Goal: Use online tool/utility: Use online tool/utility

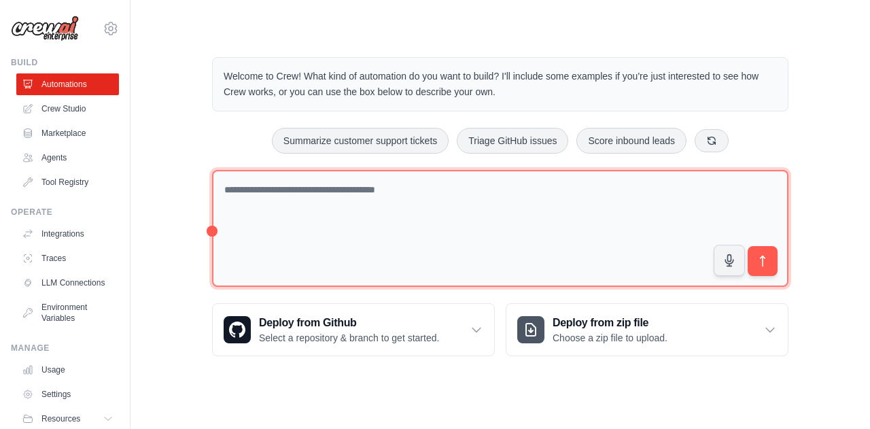
click at [355, 198] on textarea at bounding box center [500, 229] width 577 height 118
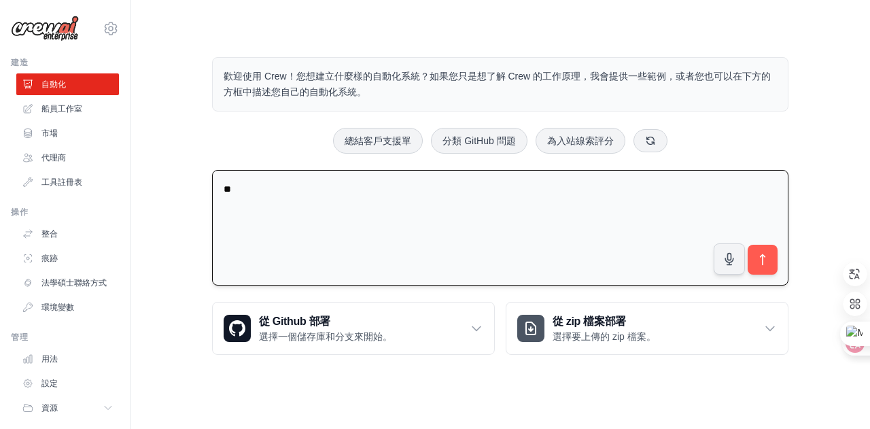
type textarea "*"
type textarea "**********"
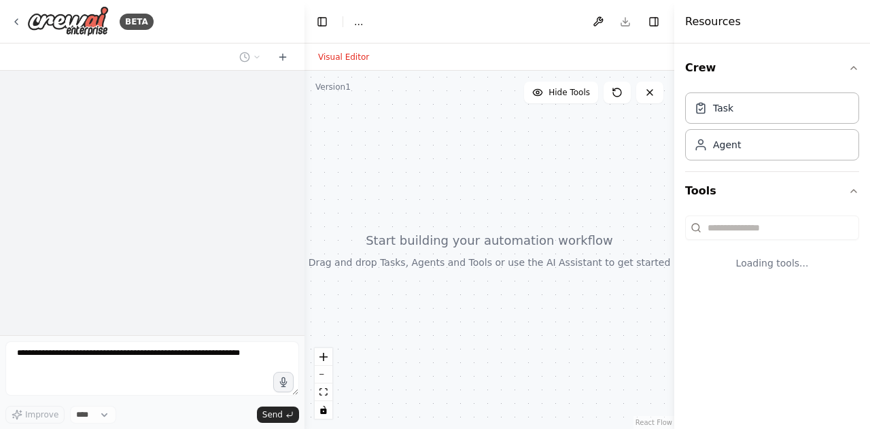
select select "****"
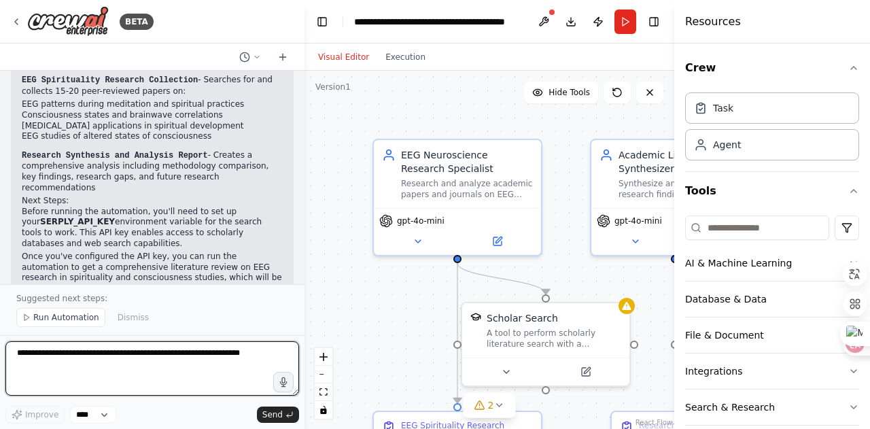
scroll to position [1024, 0]
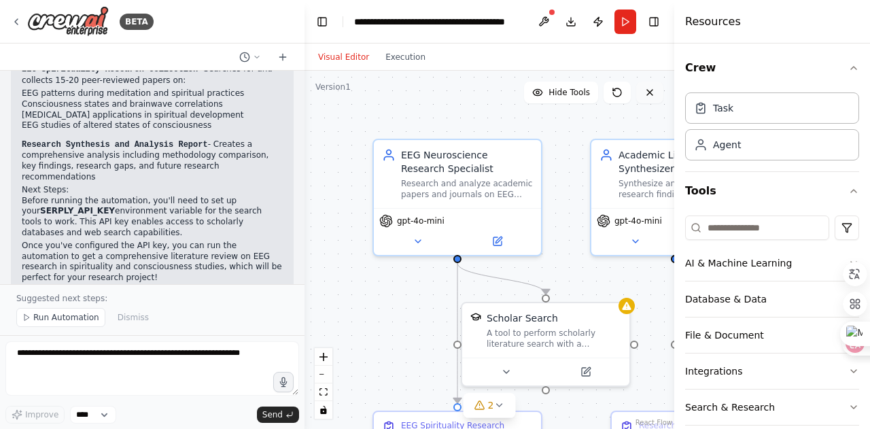
click at [652, 90] on icon at bounding box center [649, 92] width 5 height 5
click at [495, 98] on div ".deletable-edge-delete-btn { width: 20px; height: 20px; border: 0px solid #ffff…" at bounding box center [490, 250] width 370 height 358
click at [650, 93] on icon at bounding box center [649, 92] width 5 height 5
click at [849, 71] on icon "button" at bounding box center [854, 68] width 11 height 11
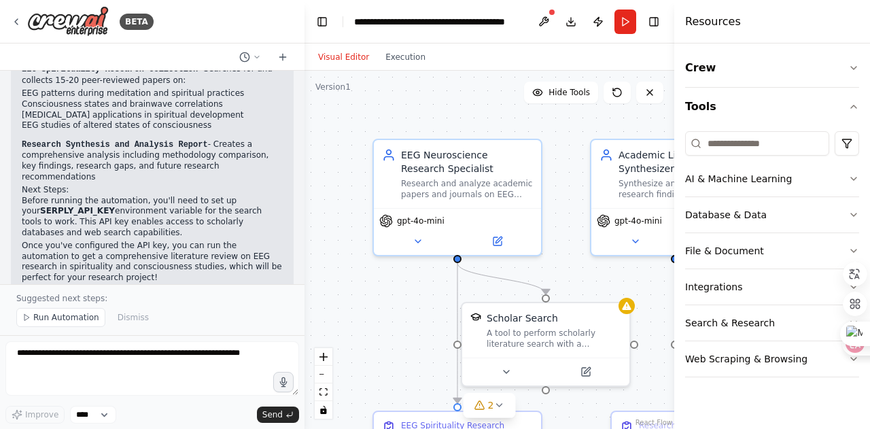
click at [564, 139] on div ".deletable-edge-delete-btn { width: 20px; height: 20px; border: 0px solid #ffff…" at bounding box center [490, 250] width 370 height 358
click at [394, 116] on div ".deletable-edge-delete-btn { width: 20px; height: 20px; border: 0px solid #ffff…" at bounding box center [490, 250] width 370 height 358
click at [625, 29] on button "Run" at bounding box center [626, 22] width 22 height 24
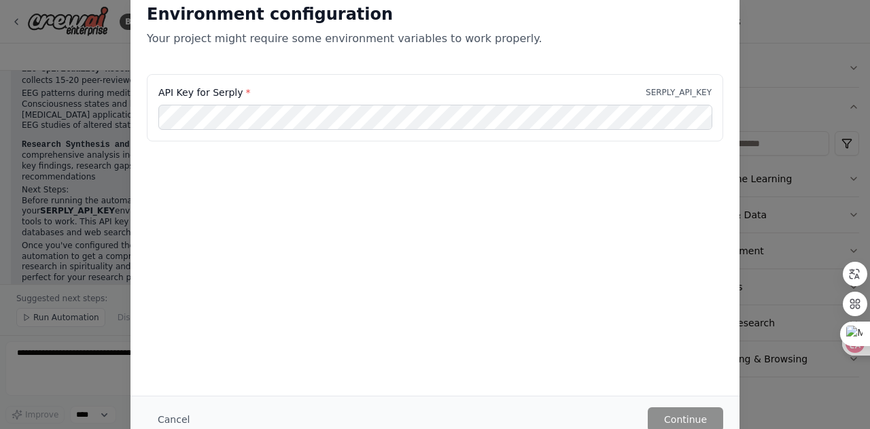
click at [58, 55] on div "Environment configuration Your project might require some environment variables…" at bounding box center [435, 214] width 870 height 429
click at [23, 56] on div "Environment configuration Your project might require some environment variables…" at bounding box center [435, 214] width 870 height 429
click at [171, 50] on div "Environment configuration Your project might require some environment variables…" at bounding box center [435, 30] width 609 height 87
click at [38, 30] on div "Environment configuration Your project might require some environment variables…" at bounding box center [435, 214] width 870 height 429
click at [676, 95] on p "SERPLY_API_KEY" at bounding box center [679, 92] width 66 height 11
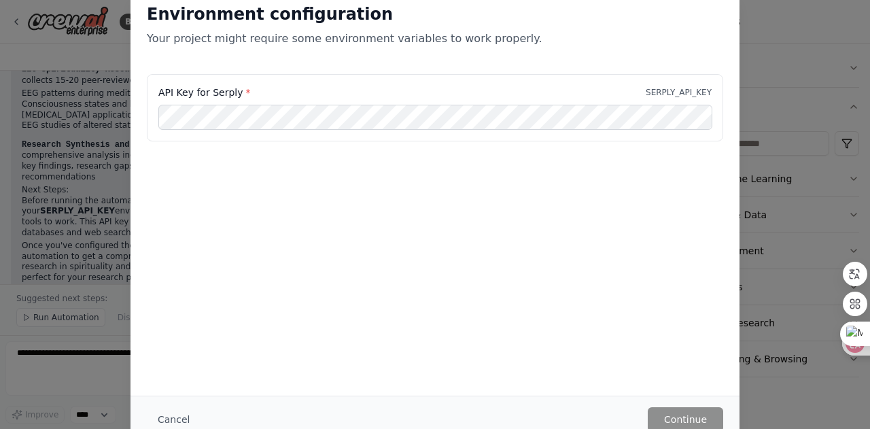
click at [26, 38] on div "Environment configuration Your project might require some environment variables…" at bounding box center [435, 214] width 870 height 429
